Goal: Find specific page/section: Find specific page/section

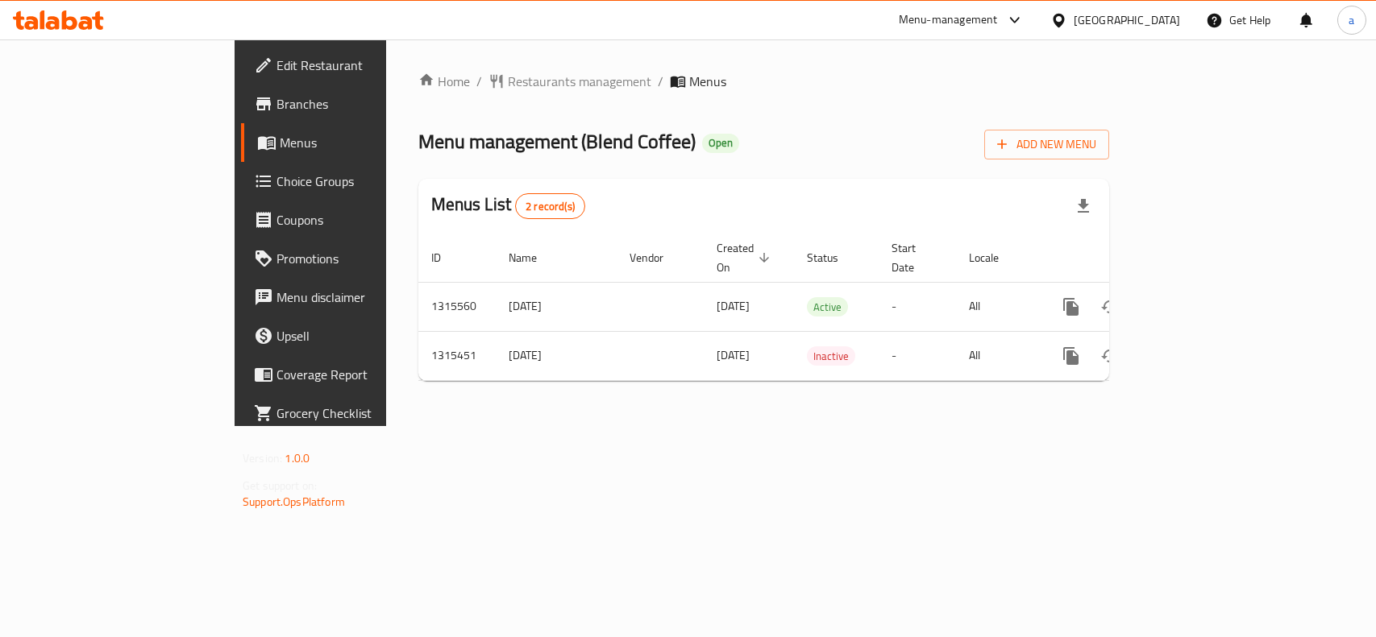
click at [508, 72] on span "Restaurants management" at bounding box center [579, 81] width 143 height 19
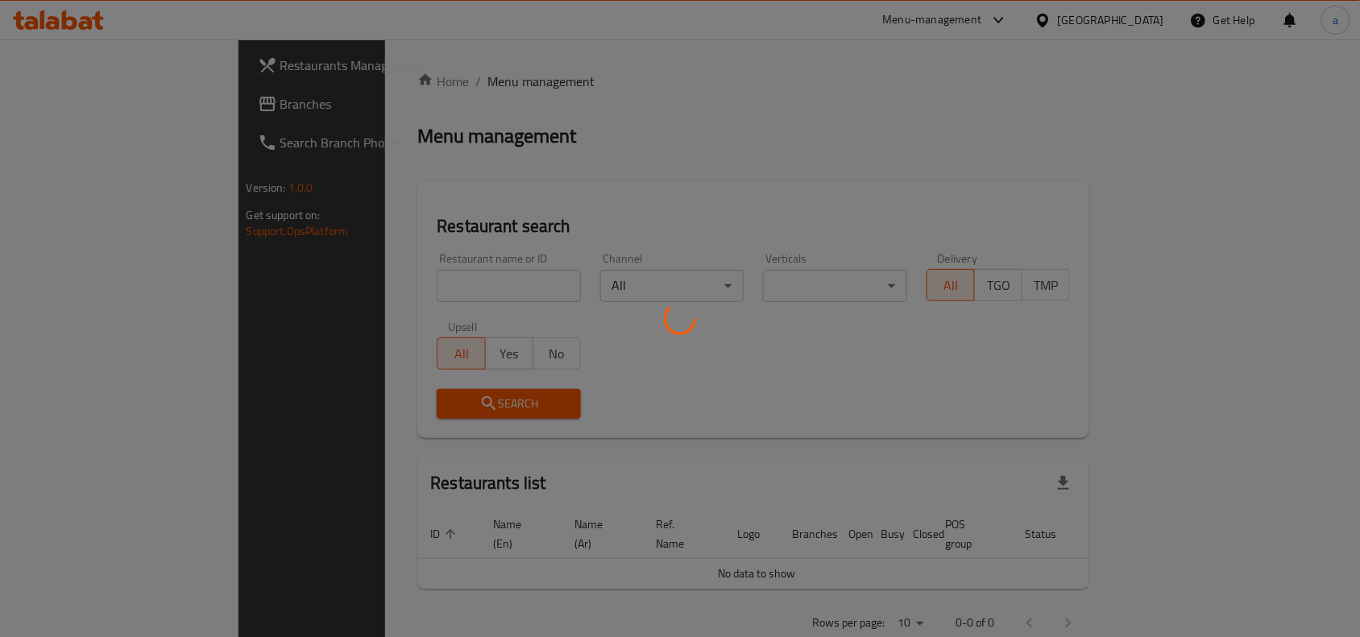
click at [153, 101] on div at bounding box center [680, 318] width 1360 height 637
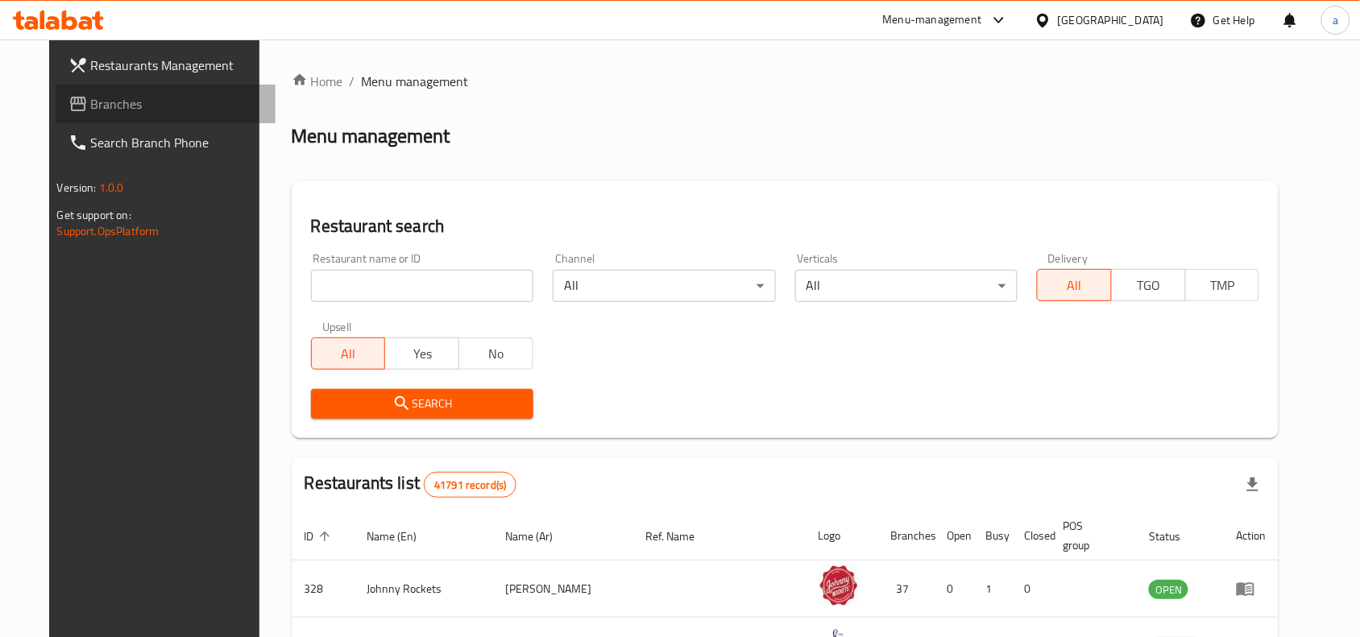
click at [153, 101] on span "Branches" at bounding box center [177, 103] width 172 height 19
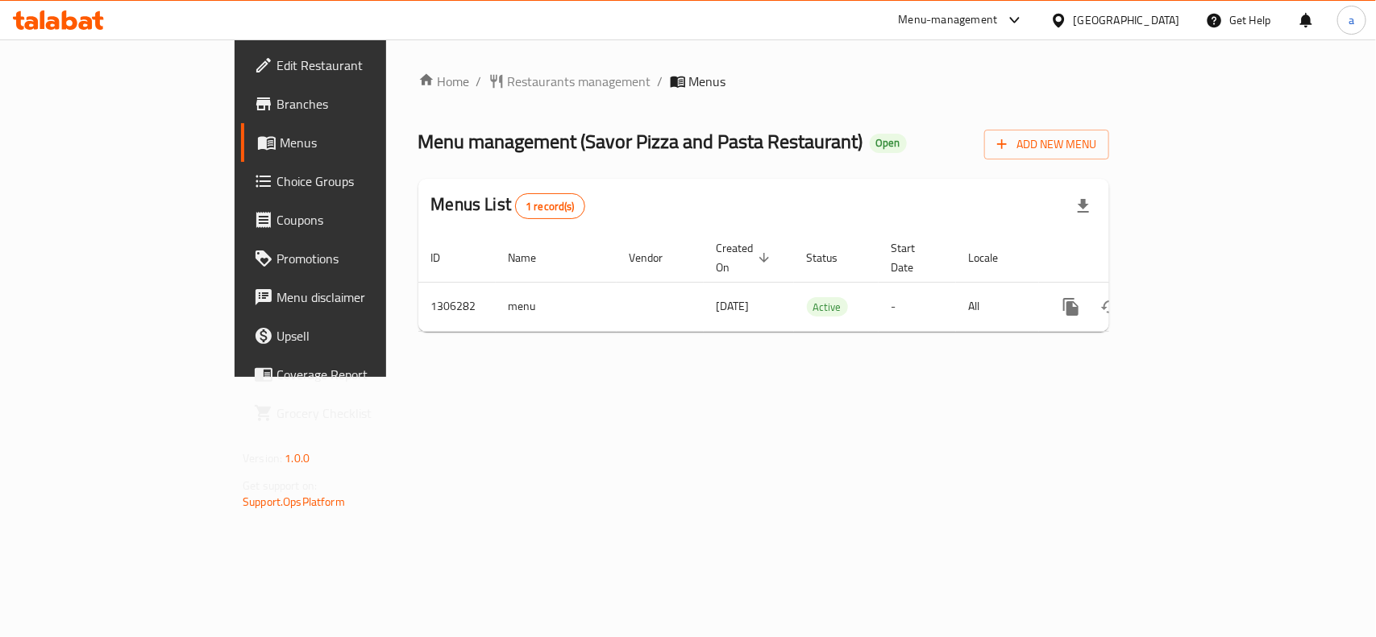
click at [424, 98] on div "Home / Restaurants management / Menus Menu management ( Savor Pizza and Pasta R…" at bounding box center [763, 208] width 691 height 273
click at [508, 81] on span "Restaurants management" at bounding box center [579, 81] width 143 height 19
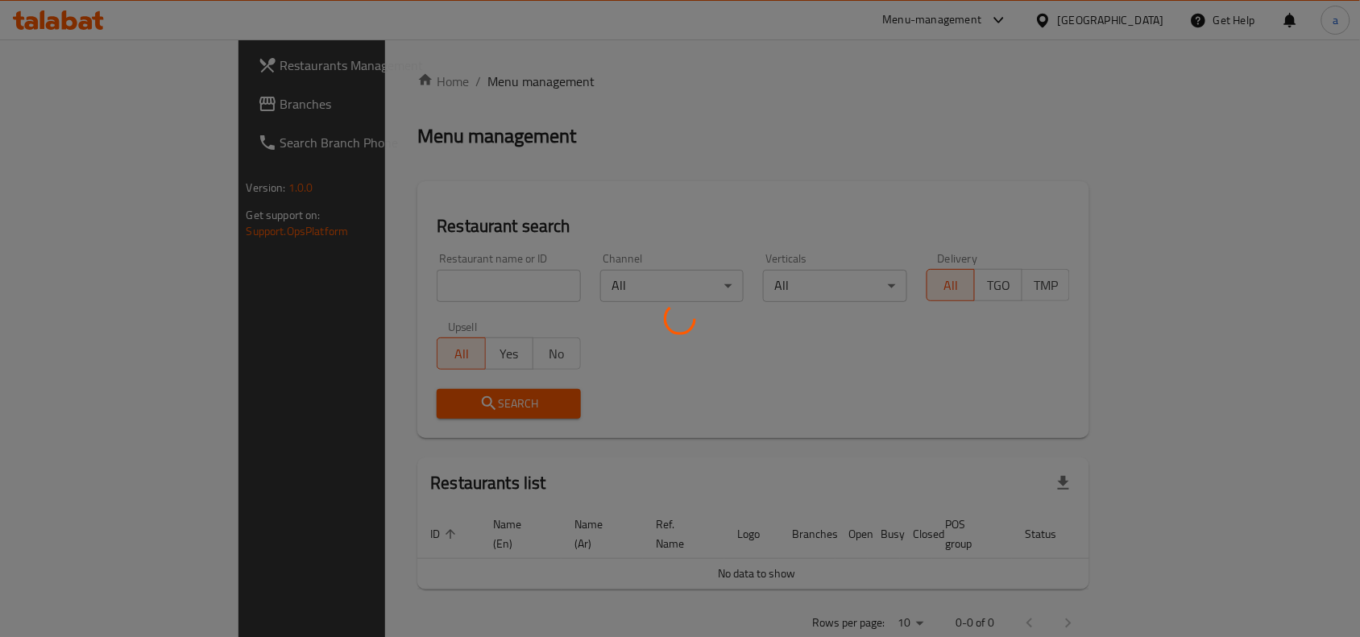
click at [377, 297] on div at bounding box center [680, 318] width 1360 height 637
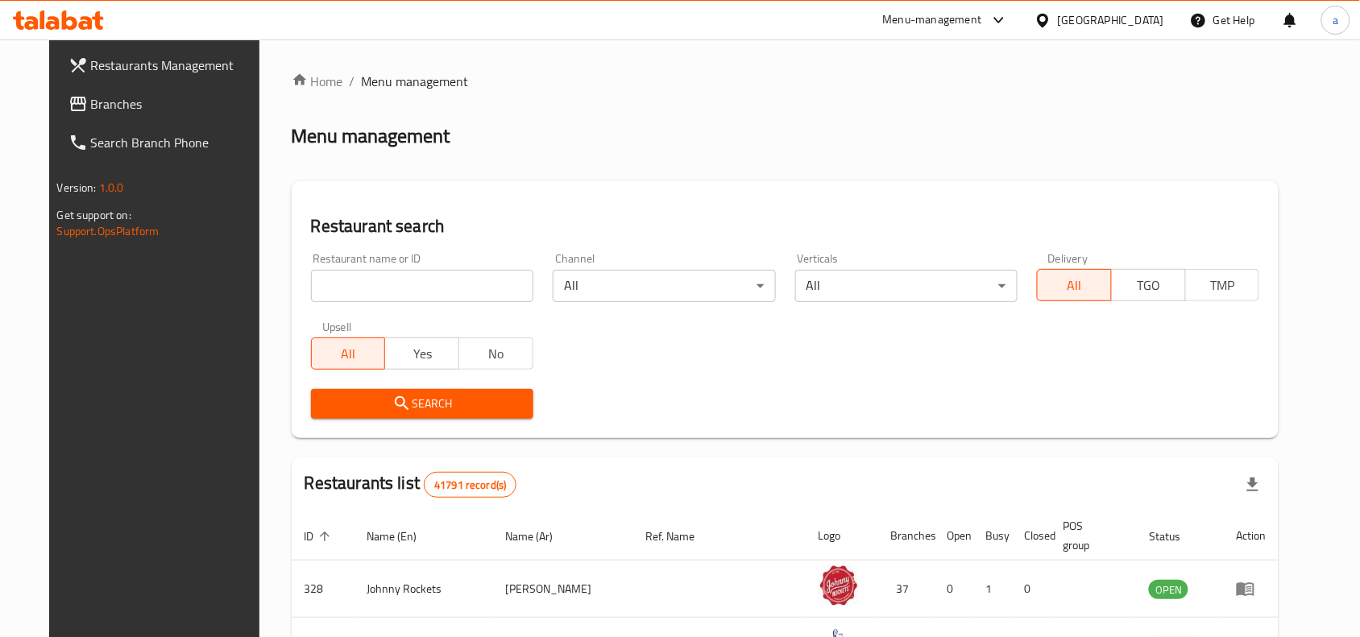
click at [376, 274] on div "Home / Menu management Menu management Restaurant search Restaurant name or ID …" at bounding box center [786, 571] width 988 height 999
click at [380, 295] on input "search" at bounding box center [422, 286] width 222 height 32
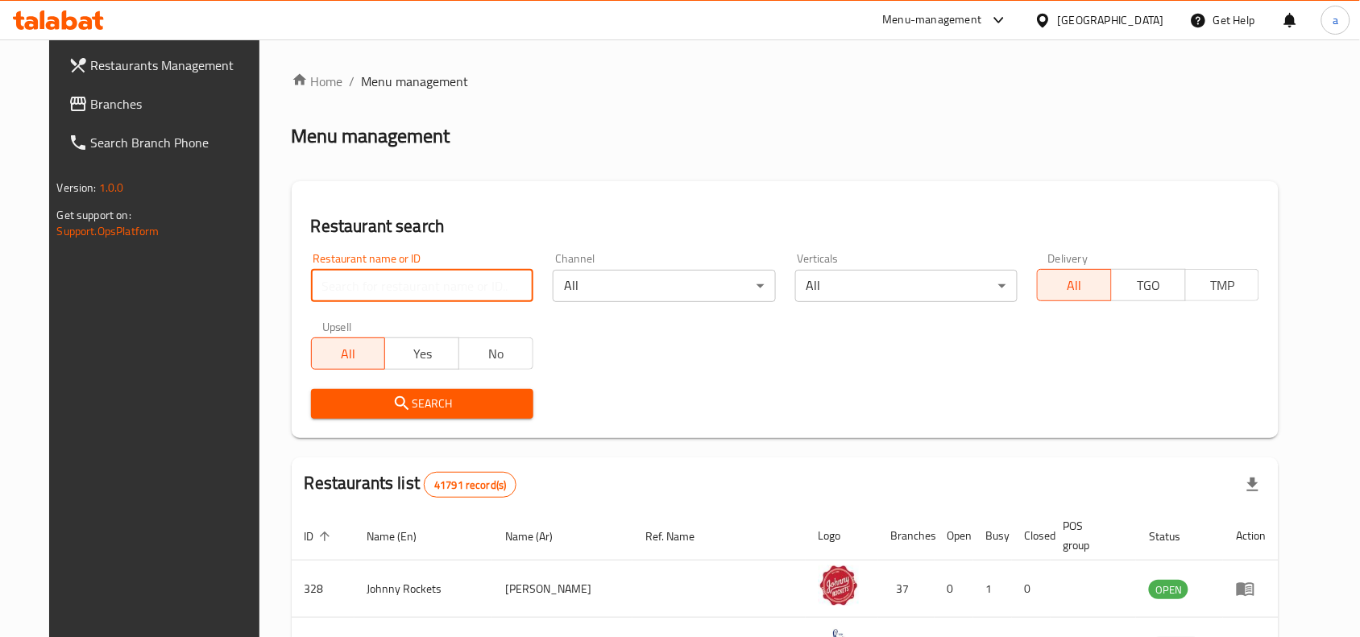
paste input "704035"
type input "704035"
click button "Search" at bounding box center [422, 404] width 222 height 30
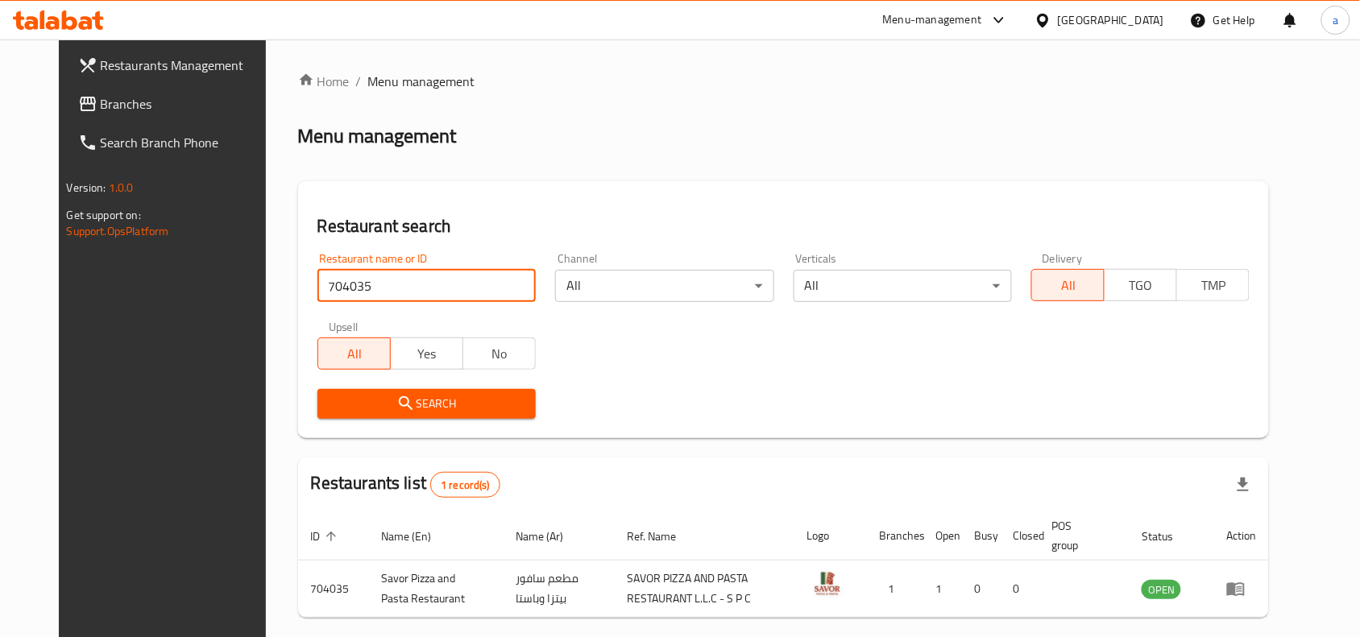
click at [101, 94] on span "Branches" at bounding box center [187, 103] width 172 height 19
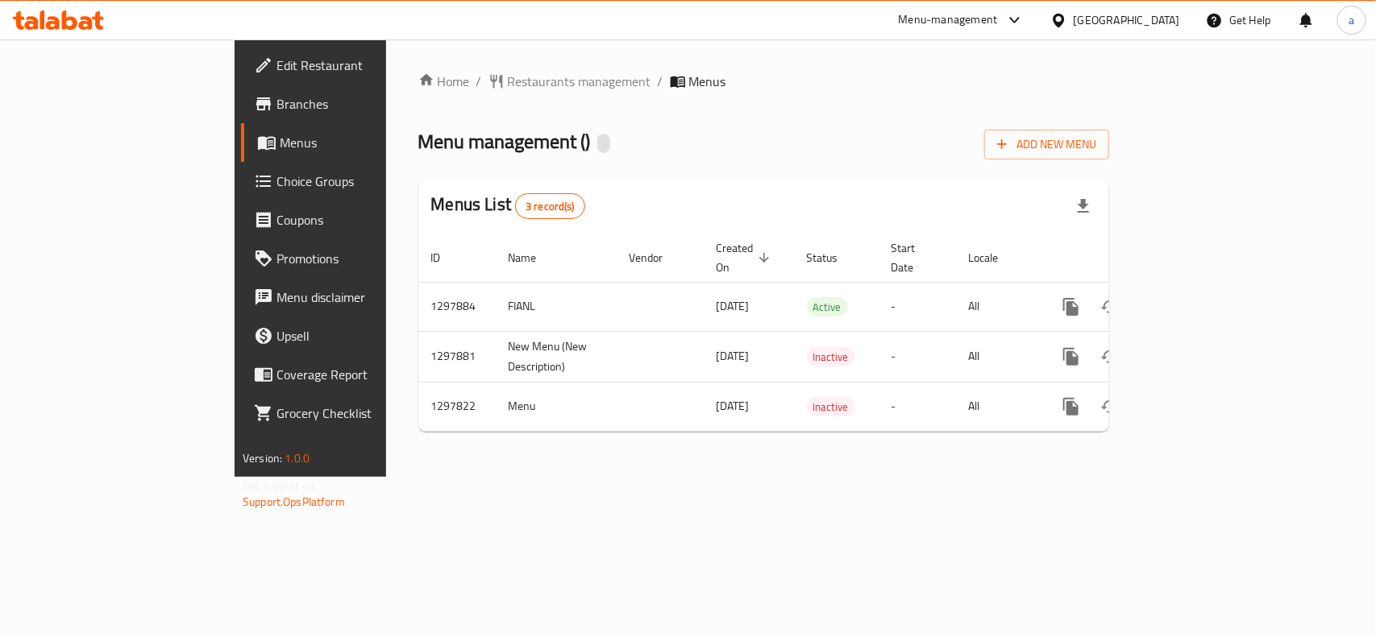
click at [421, 75] on div at bounding box center [688, 318] width 1376 height 637
click at [508, 75] on span "Restaurants management" at bounding box center [579, 81] width 143 height 19
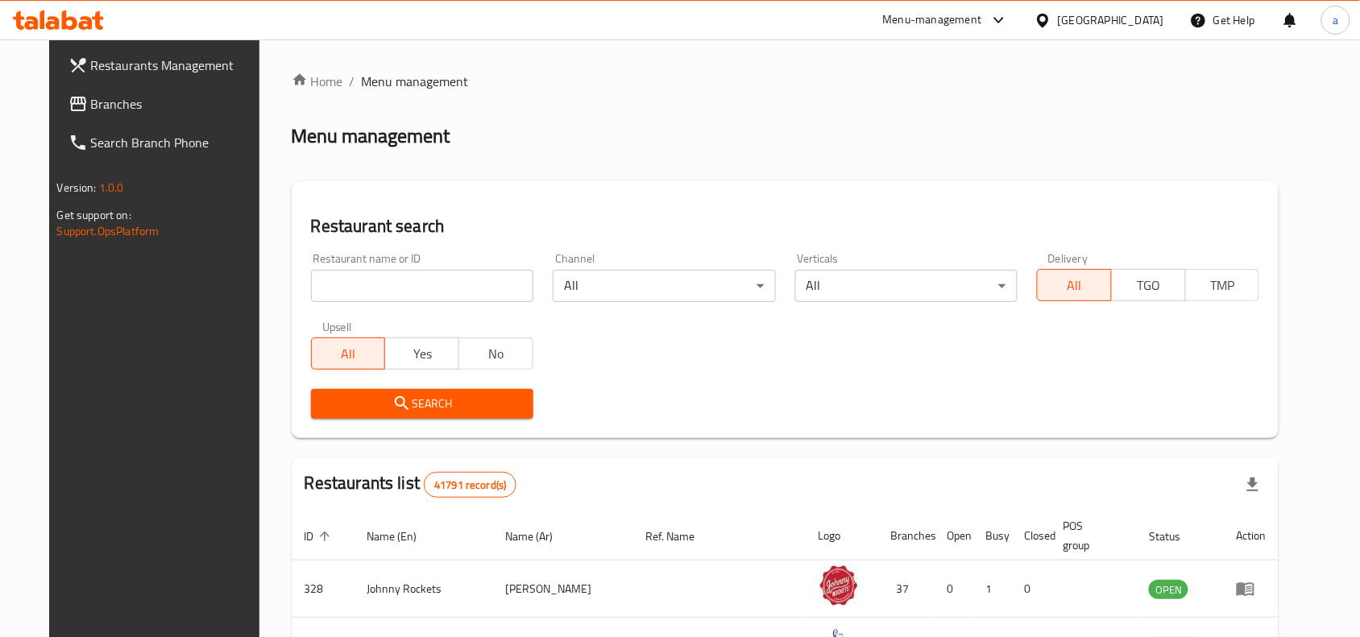
click at [405, 287] on input "search" at bounding box center [422, 286] width 222 height 32
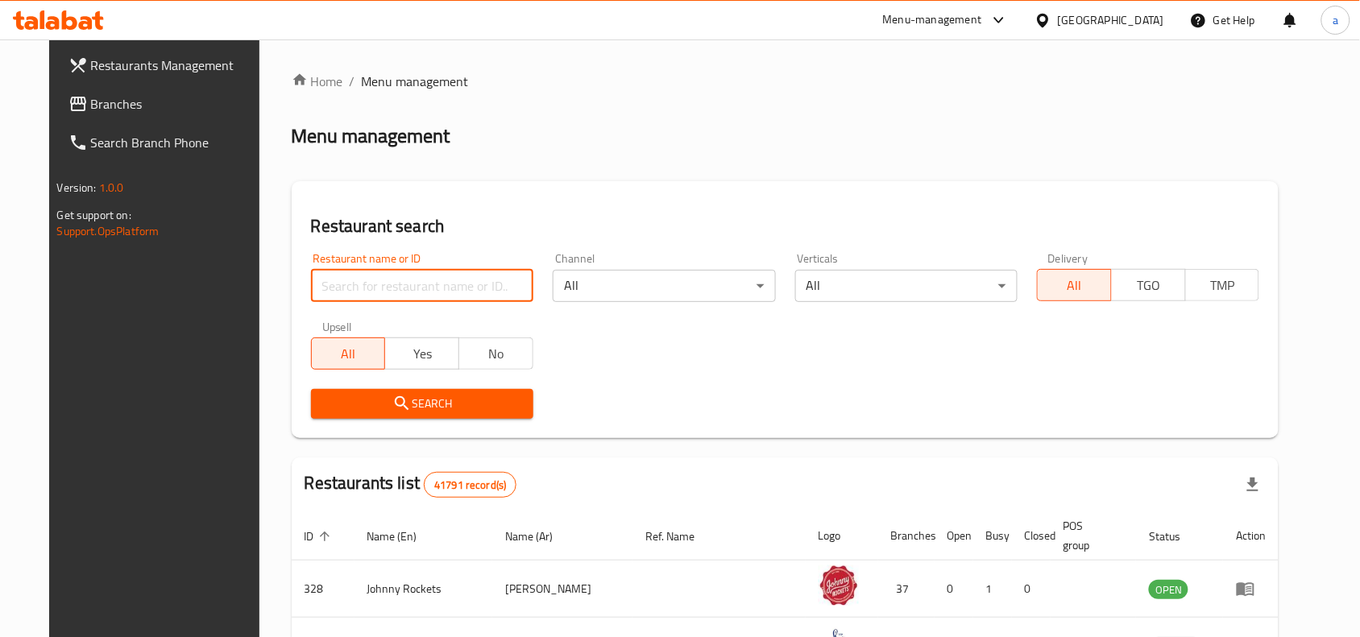
paste input "700636"
type input "700636"
click button "Search" at bounding box center [422, 404] width 222 height 30
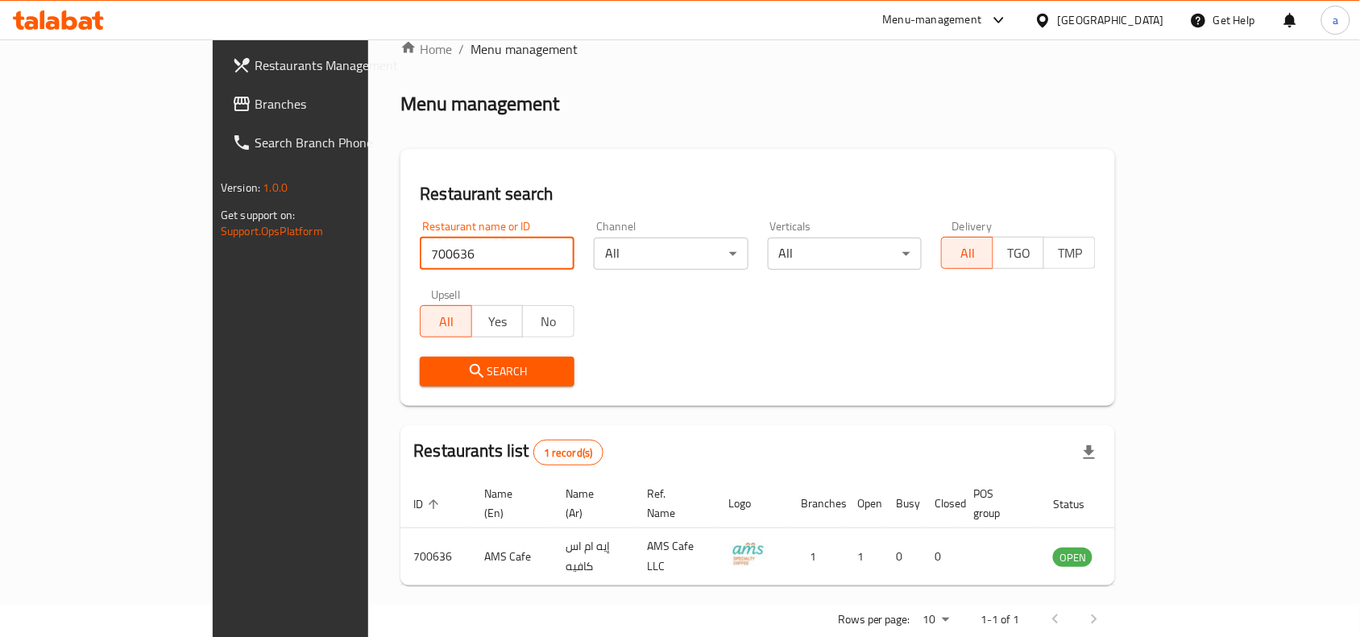
scroll to position [50, 0]
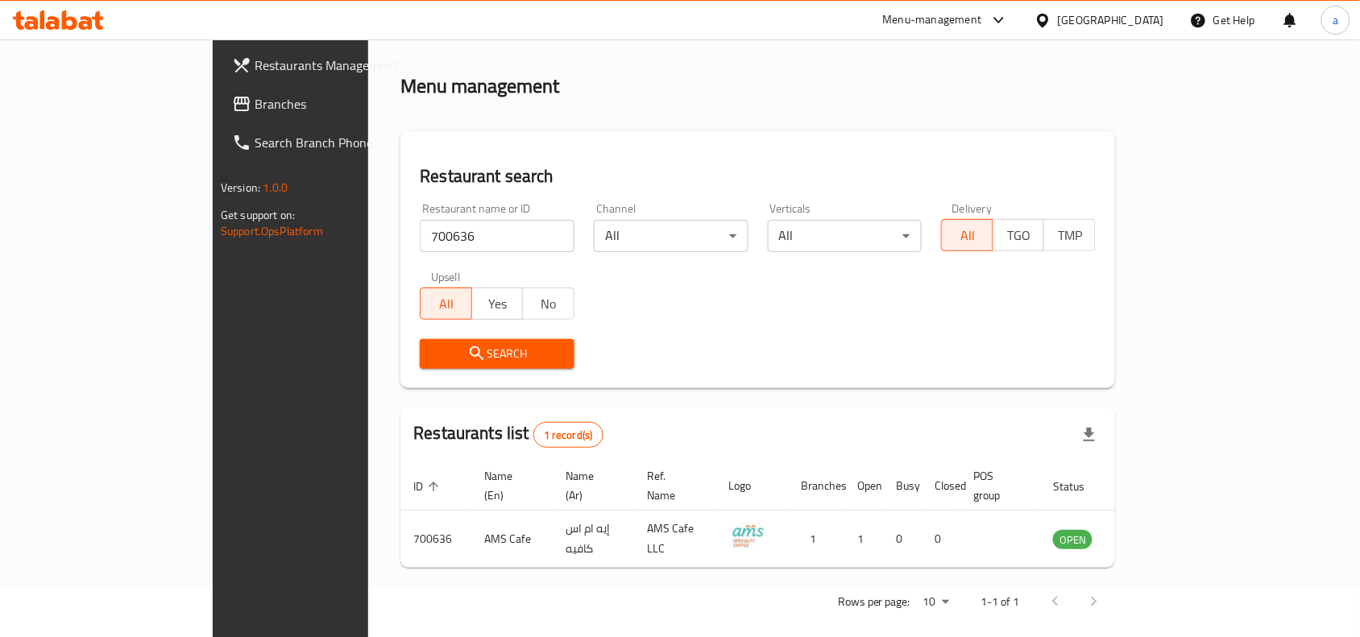
click at [650, 295] on div "Restaurant name or ID 700636 Restaurant name or ID Channel All ​ Verticals All …" at bounding box center [758, 285] width 696 height 185
click at [1102, 400] on div "Home / Menu management Menu management Restaurant search Restaurant name or ID …" at bounding box center [758, 322] width 715 height 601
drag, startPoint x: 669, startPoint y: 470, endPoint x: 663, endPoint y: 393, distance: 76.8
click at [557, 466] on tr "ID sorted ascending Name (En) Name (Ar) Ref. Name Logo Branches Open Busy Close…" at bounding box center [791, 486] width 780 height 49
click at [671, 388] on div "Home / Menu management Menu management Restaurant search Restaurant name or ID …" at bounding box center [758, 322] width 715 height 601
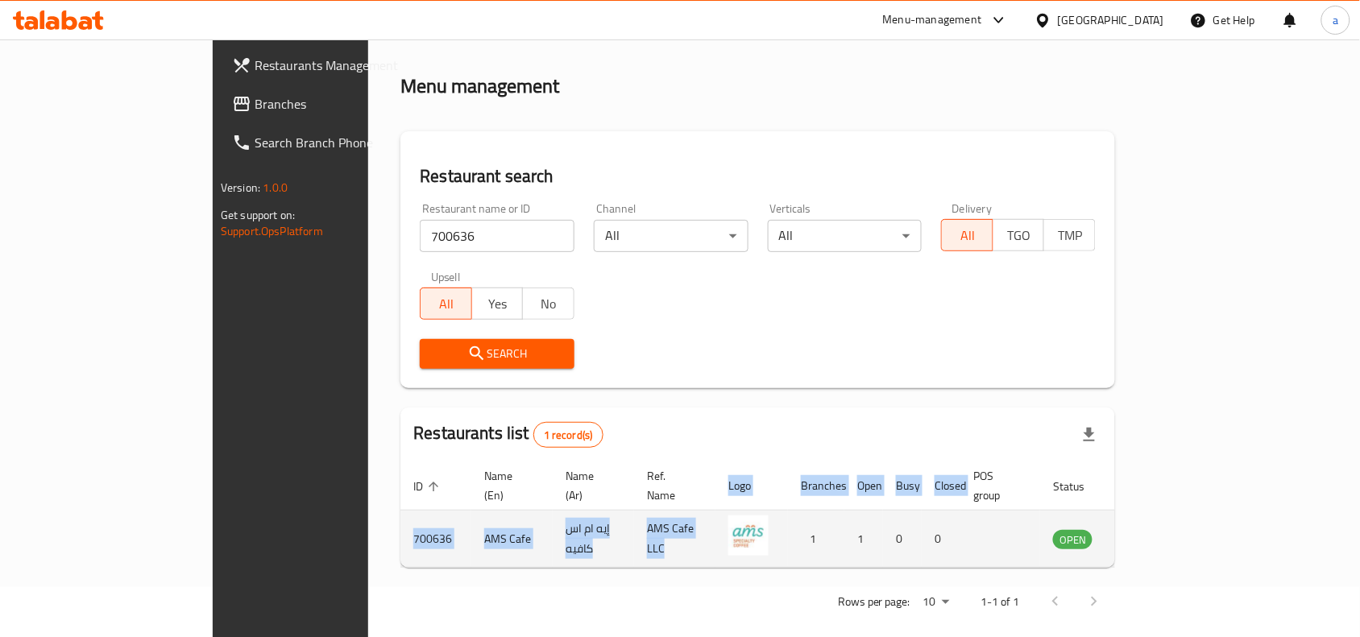
drag, startPoint x: 600, startPoint y: 436, endPoint x: 558, endPoint y: 560, distance: 131.3
click at [687, 494] on div "Restaurants list 1 record(s) ID sorted ascending Name (En) Name (Ar) Ref. Name …" at bounding box center [758, 488] width 715 height 161
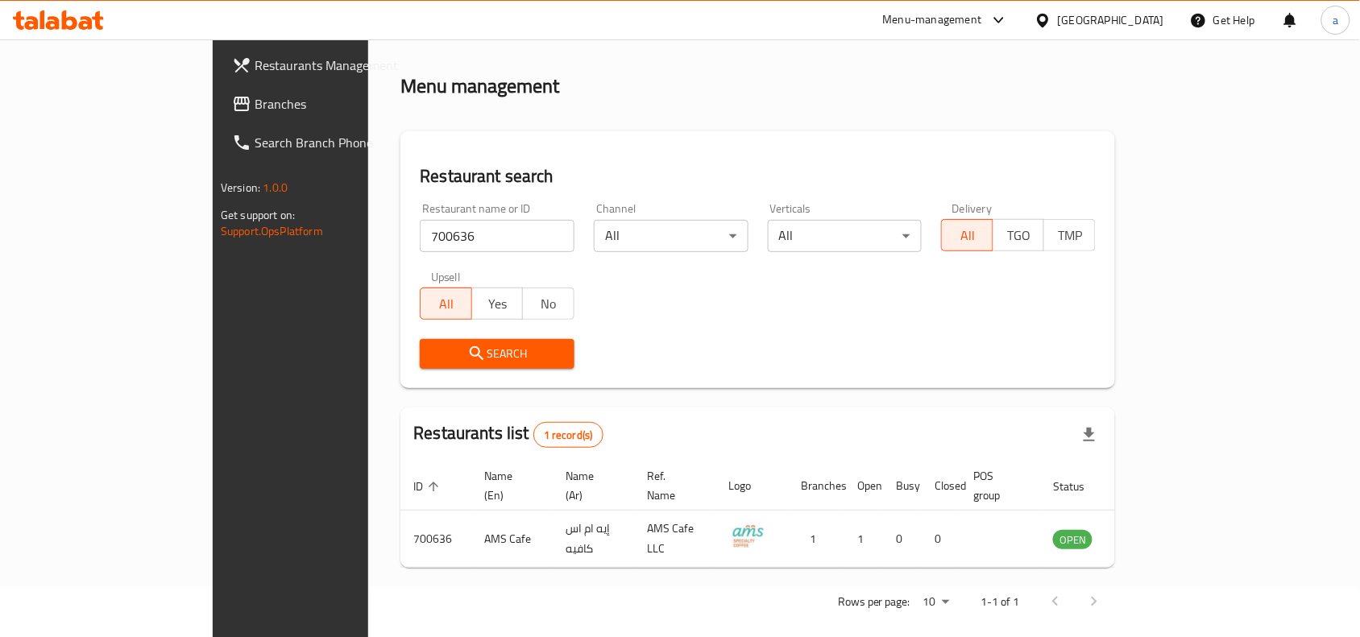
click at [562, 598] on div "Rows per page: 10 1-1 of 1" at bounding box center [758, 602] width 715 height 42
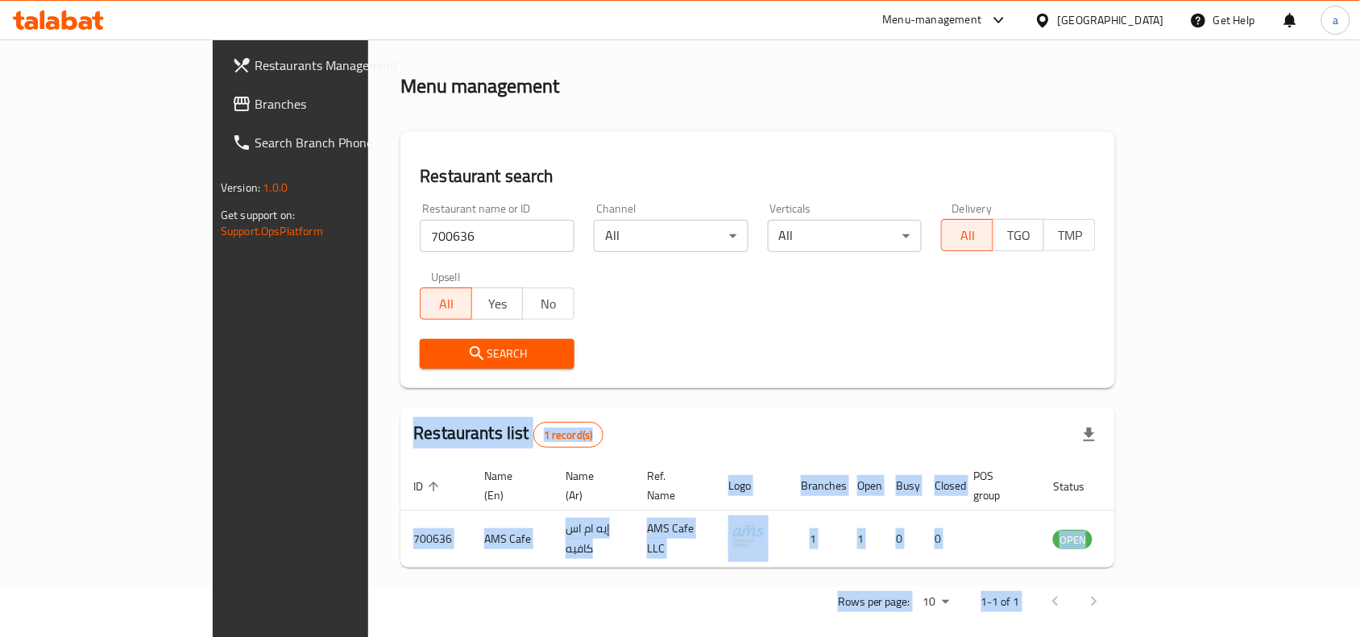
drag, startPoint x: 255, startPoint y: 397, endPoint x: 1352, endPoint y: 603, distance: 1116.7
click at [1360, 588] on html "​ Menu-management [GEOGRAPHIC_DATA] Get Help a Restaurants Management Branches …" at bounding box center [680, 268] width 1360 height 637
click at [1148, 621] on div "Home / Menu management Menu management Restaurant search Restaurant name or ID …" at bounding box center [757, 323] width 779 height 666
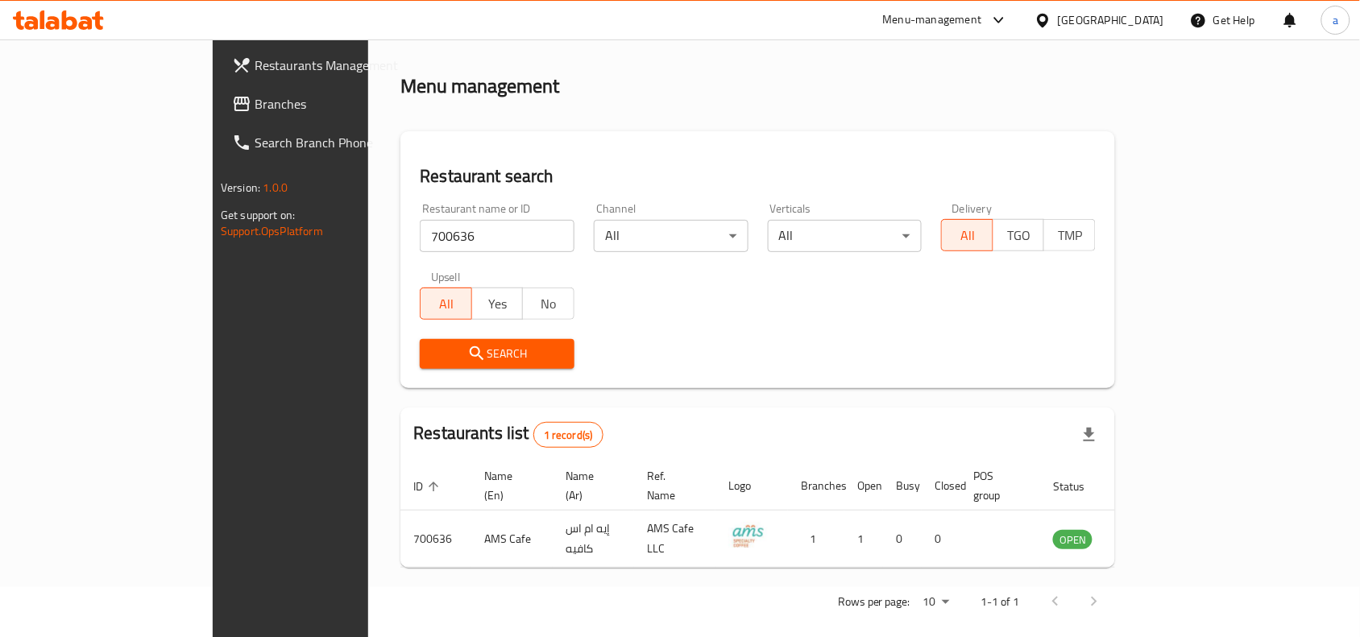
click at [625, 364] on div "Search" at bounding box center [758, 354] width 696 height 49
